Goal: Transaction & Acquisition: Purchase product/service

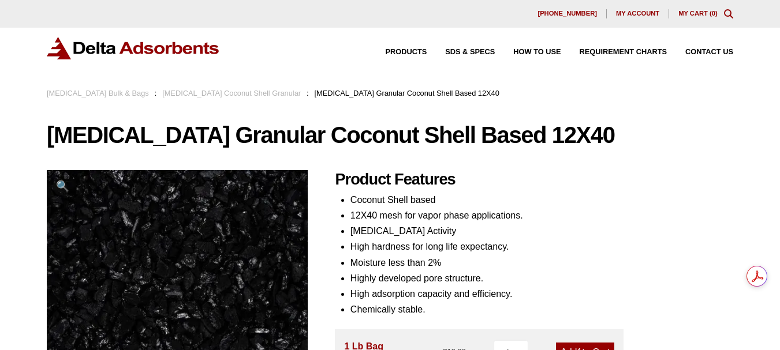
click at [121, 94] on link "[MEDICAL_DATA] Bulk & Bags" at bounding box center [98, 93] width 102 height 9
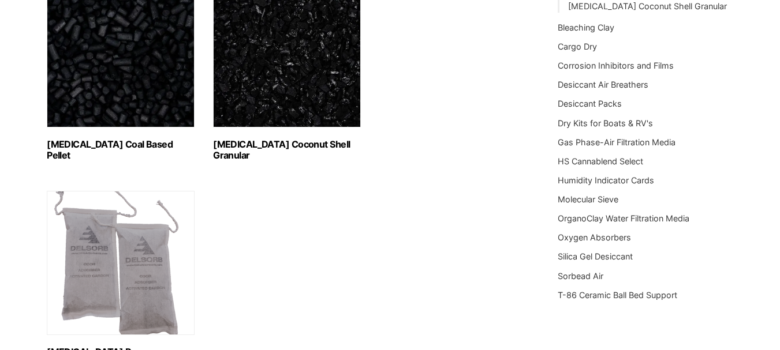
scroll to position [231, 0]
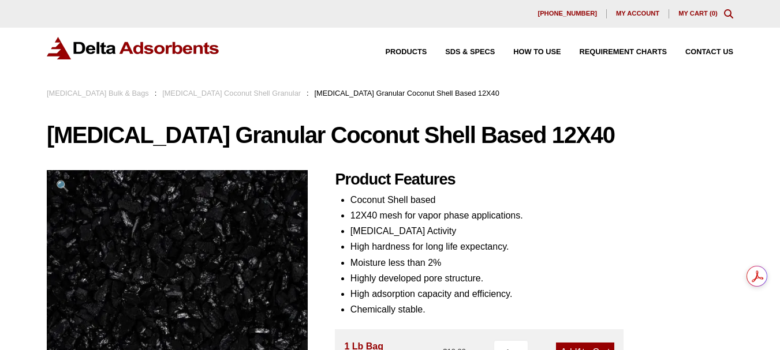
drag, startPoint x: 0, startPoint y: 0, endPoint x: 266, endPoint y: 101, distance: 284.1
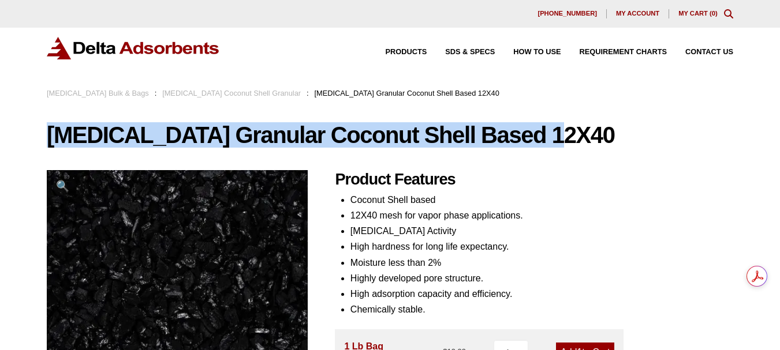
drag, startPoint x: 506, startPoint y: 126, endPoint x: 41, endPoint y: 130, distance: 464.7
copy h1 "[MEDICAL_DATA] Granular Coconut Shell Based"
